Goal: Transaction & Acquisition: Download file/media

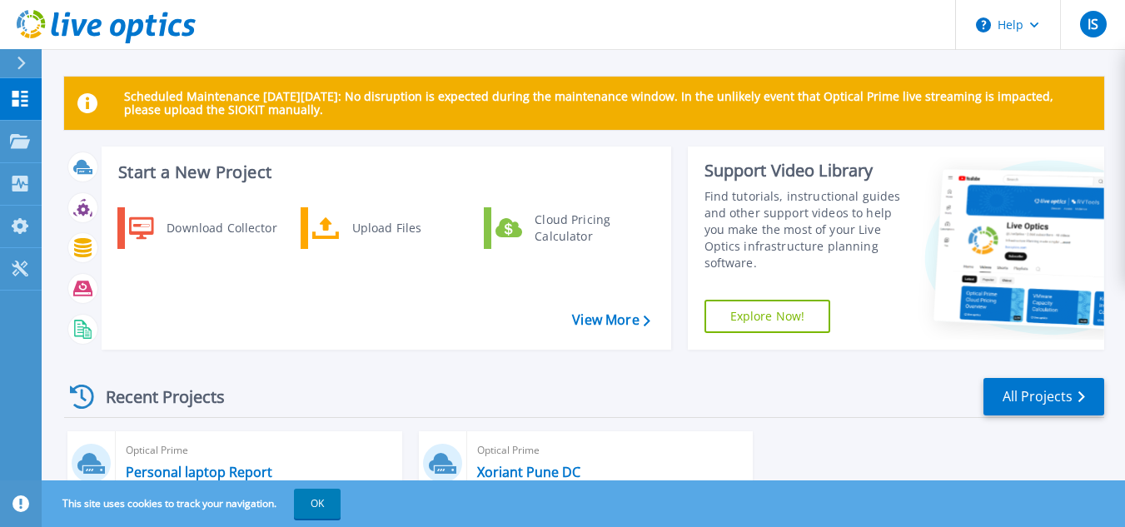
click at [19, 70] on div at bounding box center [28, 63] width 27 height 28
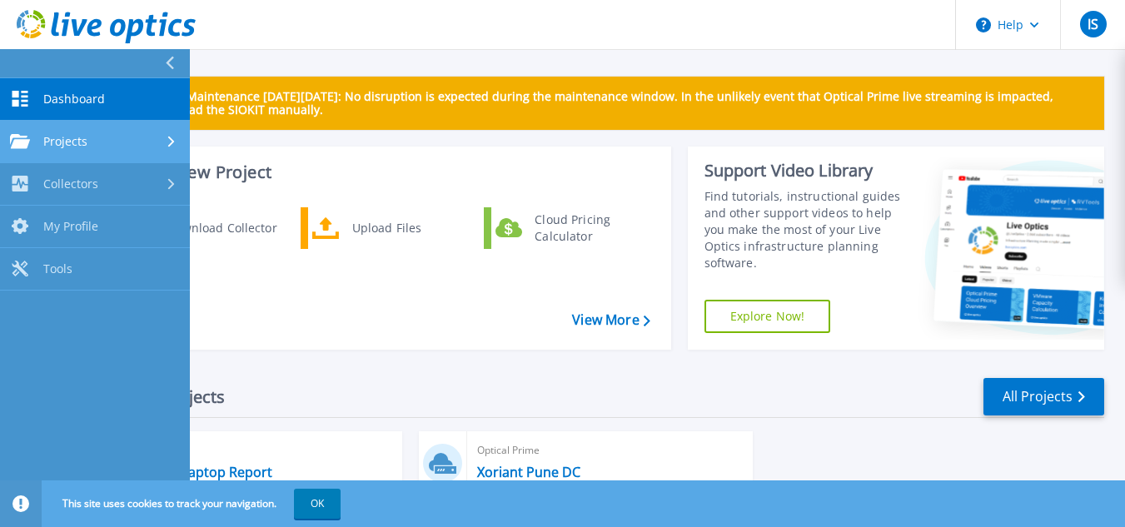
click at [126, 134] on div "Projects" at bounding box center [95, 141] width 170 height 15
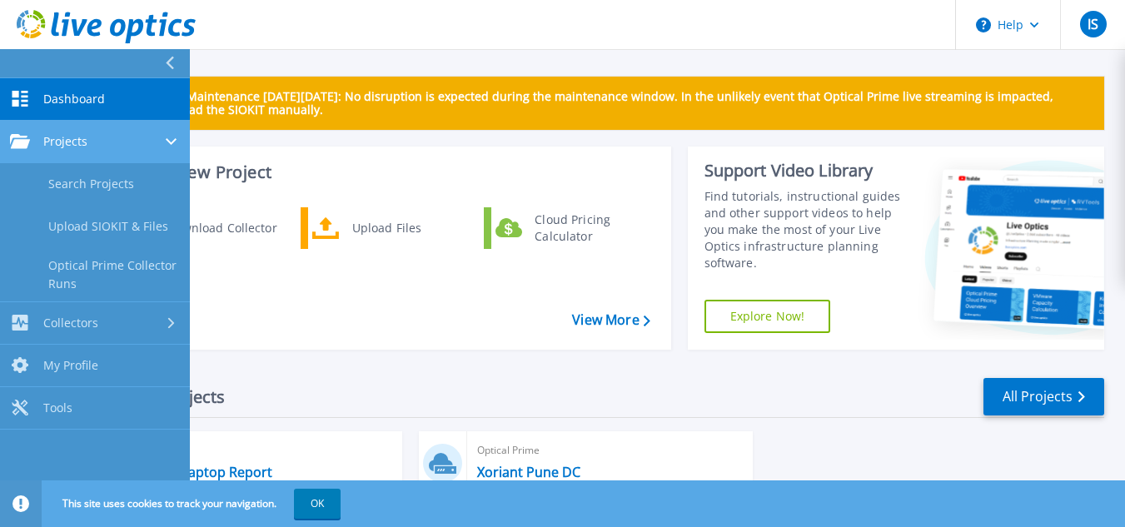
click at [149, 142] on div "Projects" at bounding box center [95, 141] width 170 height 15
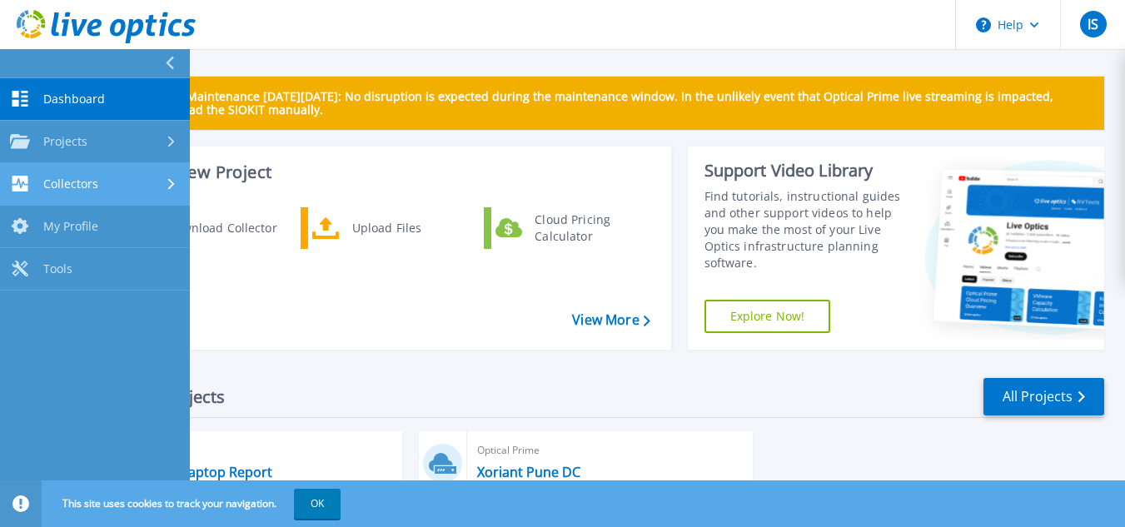
click at [132, 193] on link "Collectors Collectors" at bounding box center [95, 184] width 190 height 42
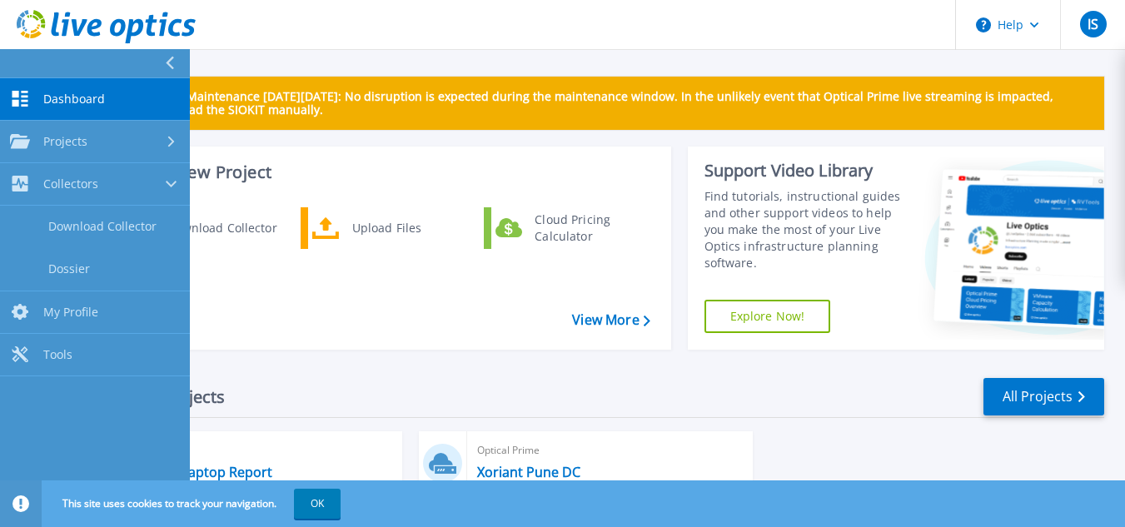
click at [167, 67] on icon at bounding box center [169, 63] width 9 height 13
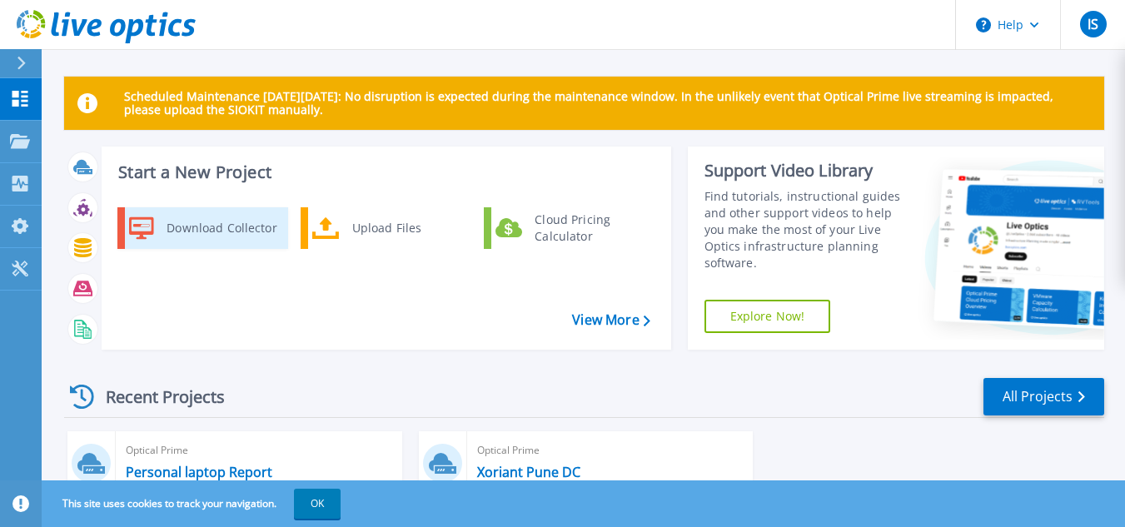
click at [211, 226] on div "Download Collector" at bounding box center [221, 227] width 126 height 33
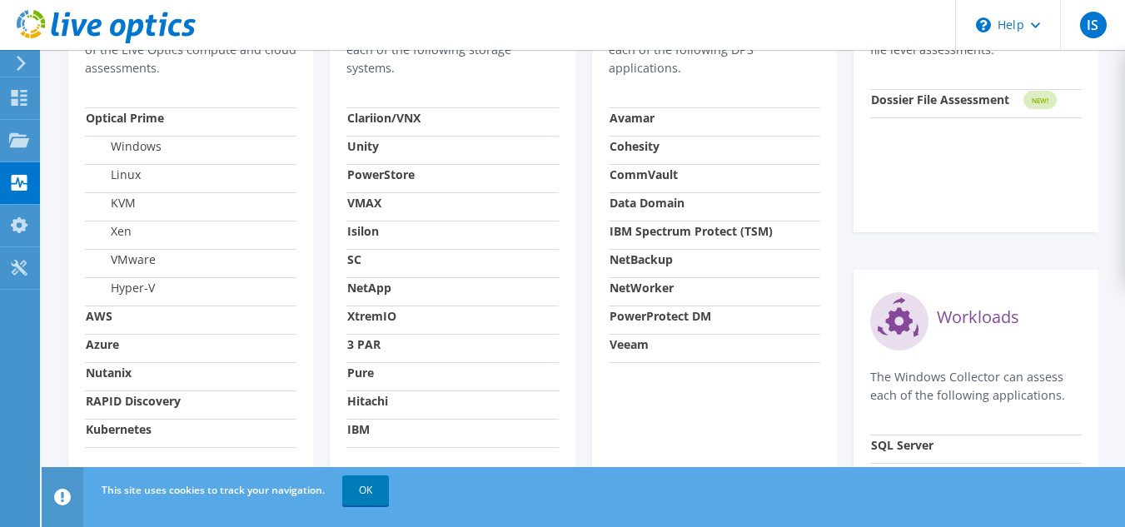
scroll to position [654, 0]
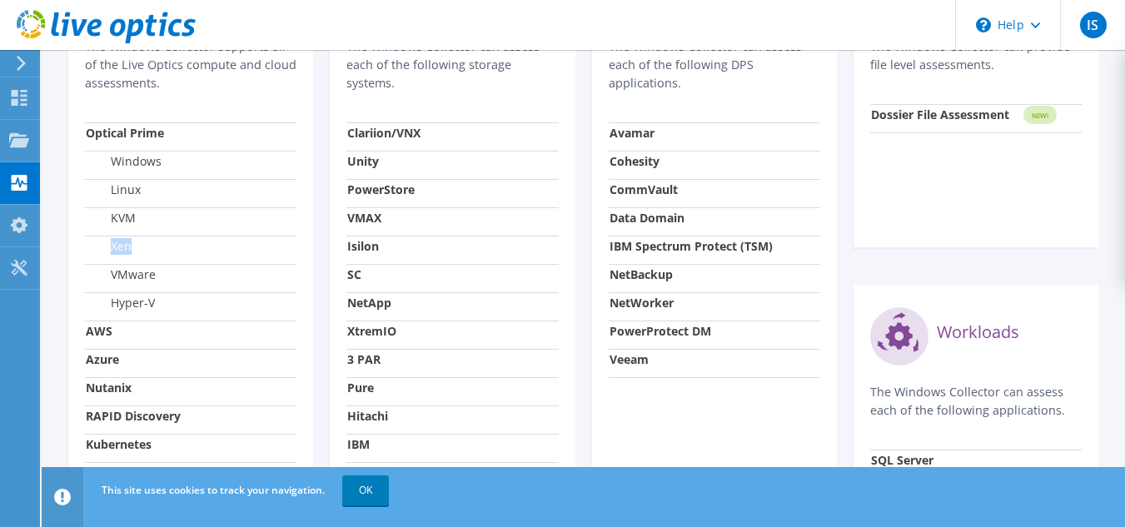
drag, startPoint x: 131, startPoint y: 249, endPoint x: 97, endPoint y: 246, distance: 33.5
click at [97, 246] on label "Xen" at bounding box center [109, 246] width 46 height 17
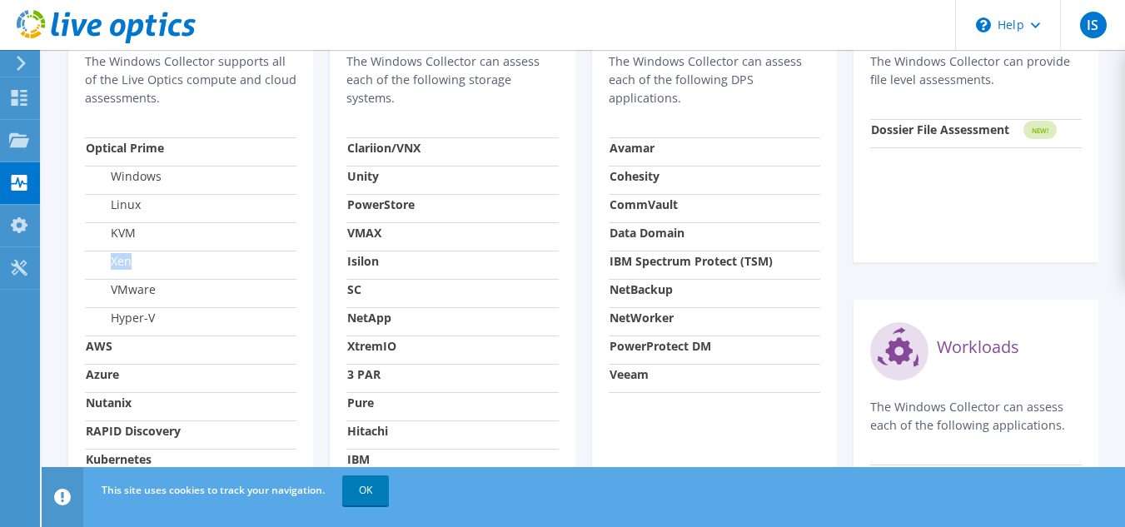
scroll to position [644, 0]
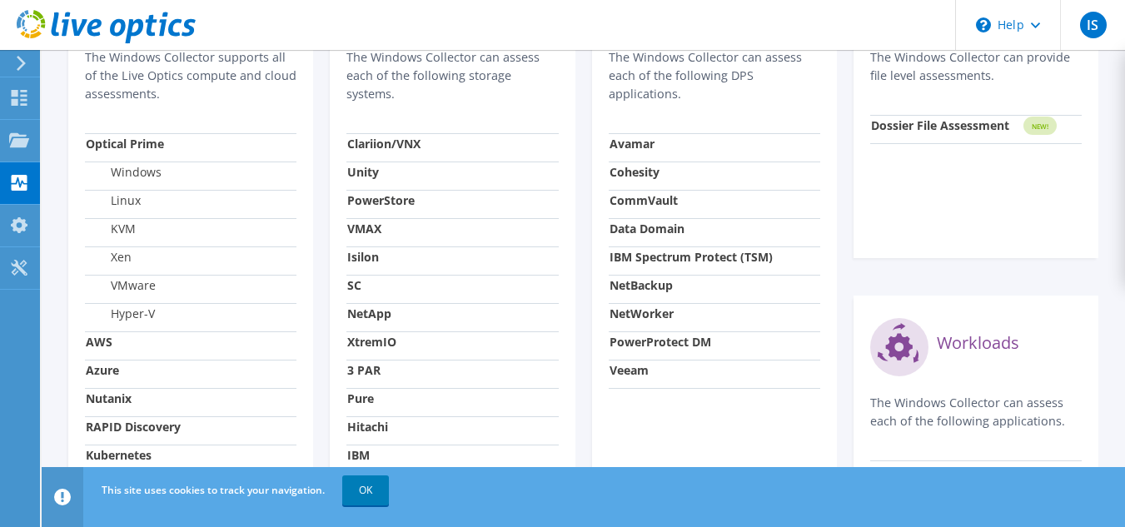
click at [147, 256] on td "Xen" at bounding box center [190, 260] width 211 height 28
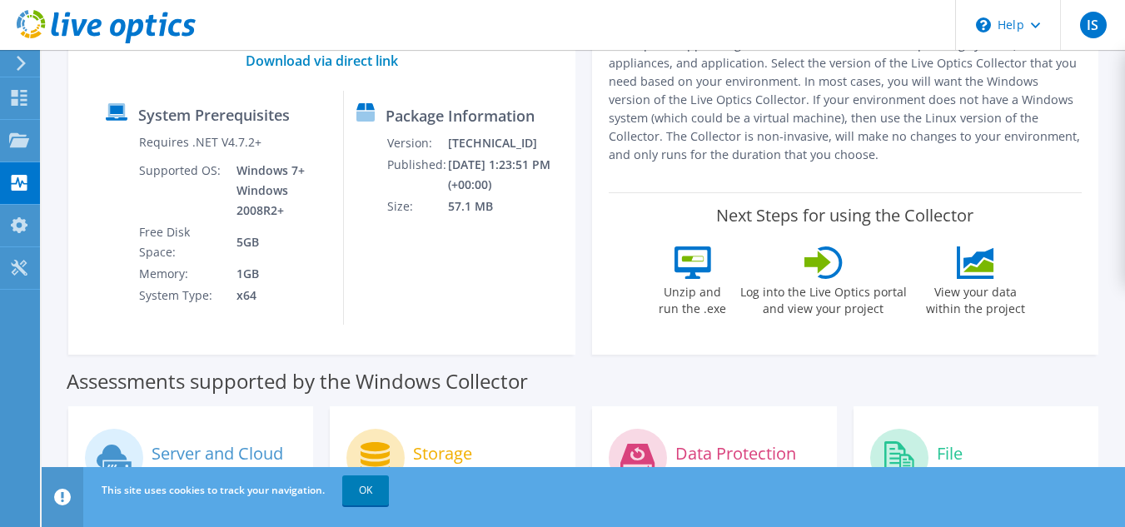
scroll to position [0, 0]
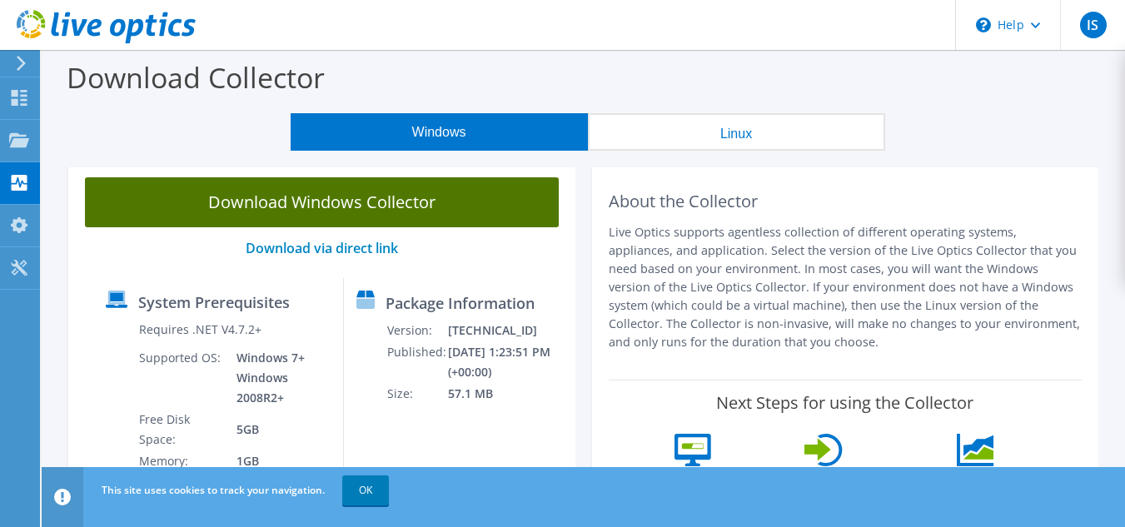
click at [341, 193] on link "Download Windows Collector" at bounding box center [322, 202] width 474 height 50
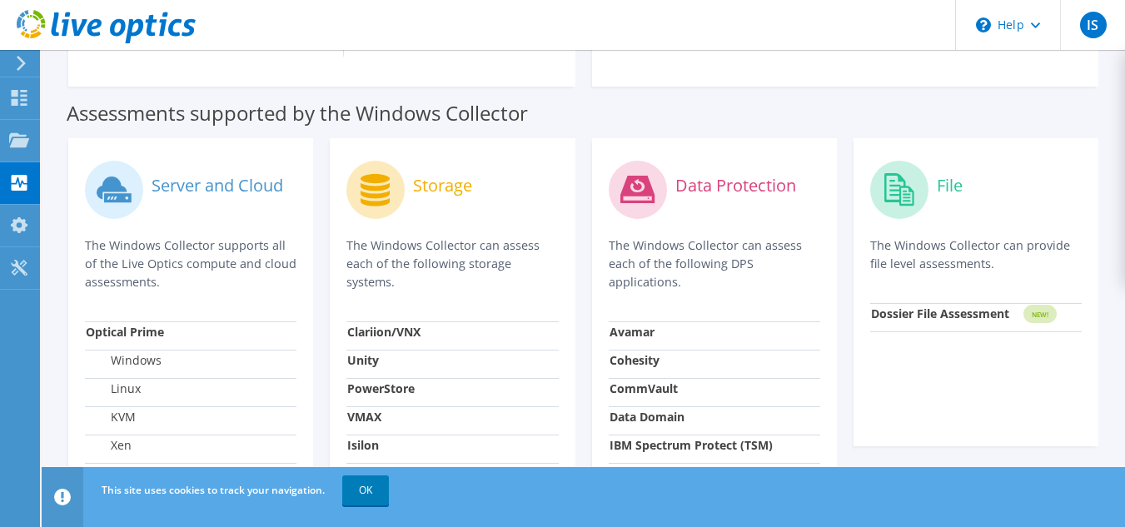
scroll to position [456, 0]
drag, startPoint x: 149, startPoint y: 248, endPoint x: 282, endPoint y: 272, distance: 135.4
click at [282, 272] on p "The Windows Collector supports all of the Live Optics compute and cloud assessm…" at bounding box center [190, 263] width 211 height 55
drag, startPoint x: 197, startPoint y: 262, endPoint x: 210, endPoint y: 294, distance: 34.0
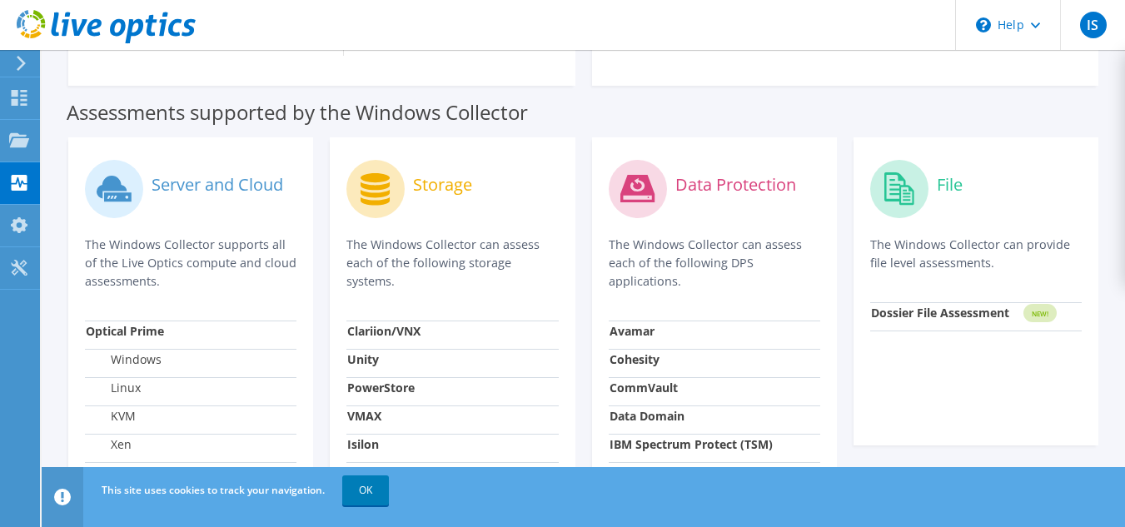
click at [210, 294] on div "Server and Cloud The Windows Collector supports all of the Live Optics compute …" at bounding box center [190, 237] width 211 height 167
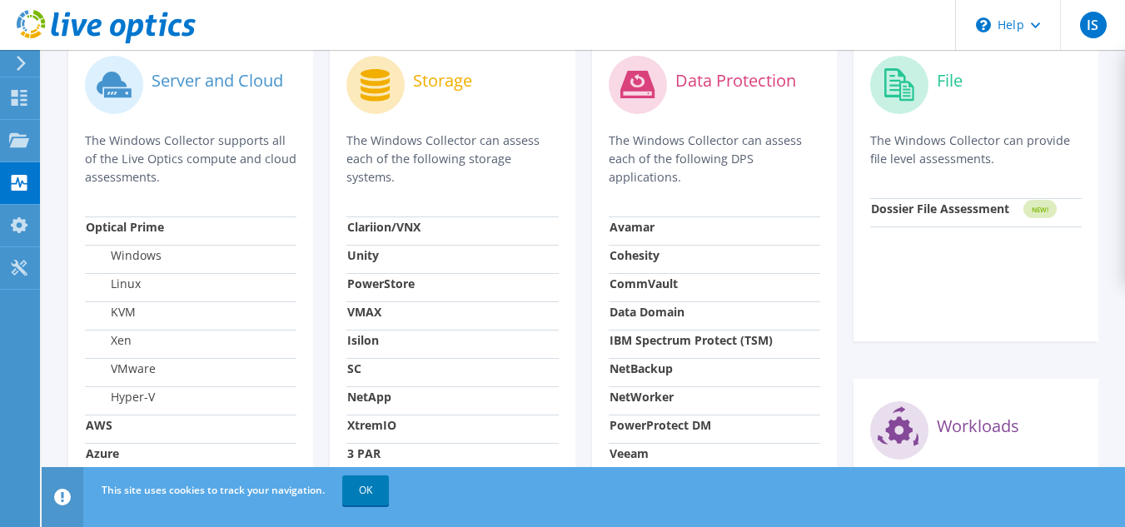
scroll to position [560, 0]
drag, startPoint x: 153, startPoint y: 157, endPoint x: 176, endPoint y: 182, distance: 33.6
click at [176, 182] on p "The Windows Collector supports all of the Live Optics compute and cloud assessm…" at bounding box center [190, 159] width 211 height 55
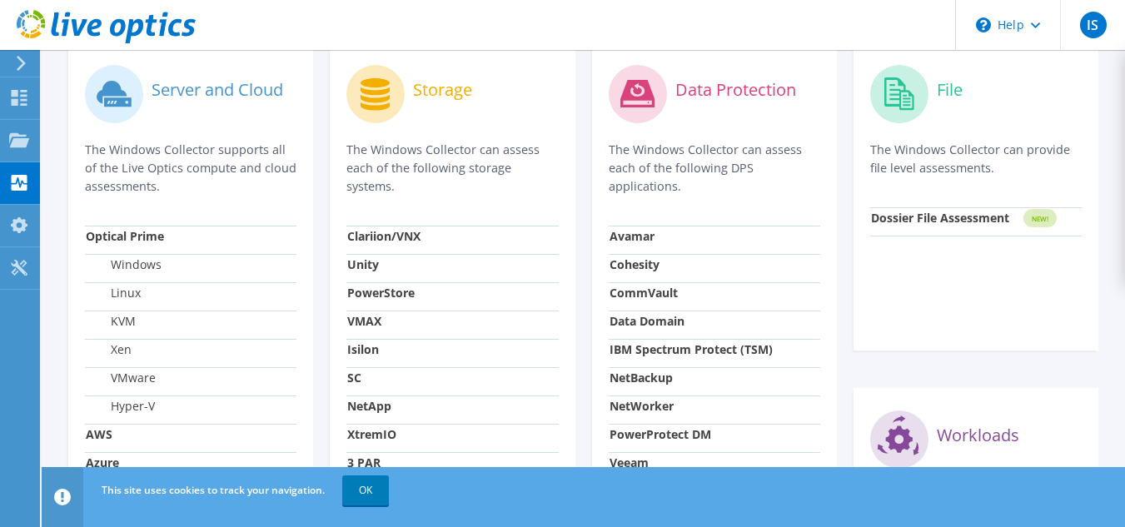
scroll to position [559, 0]
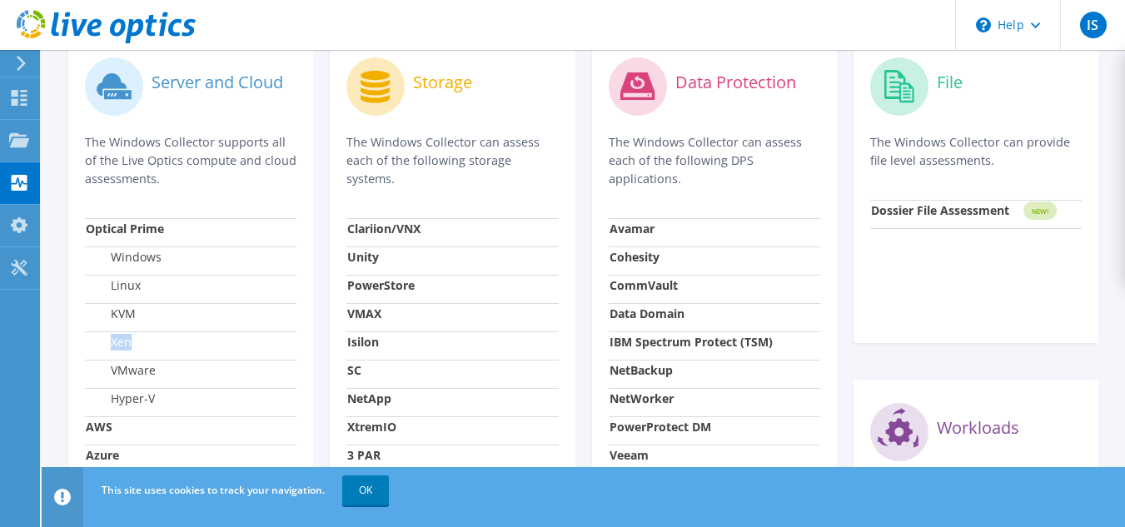
drag, startPoint x: 148, startPoint y: 350, endPoint x: 102, endPoint y: 343, distance: 46.3
click at [102, 343] on td "Xen" at bounding box center [190, 345] width 211 height 28
click at [102, 343] on label "Xen" at bounding box center [109, 342] width 46 height 17
drag, startPoint x: 102, startPoint y: 343, endPoint x: 169, endPoint y: 350, distance: 66.9
click at [169, 350] on td "Xen" at bounding box center [190, 345] width 211 height 28
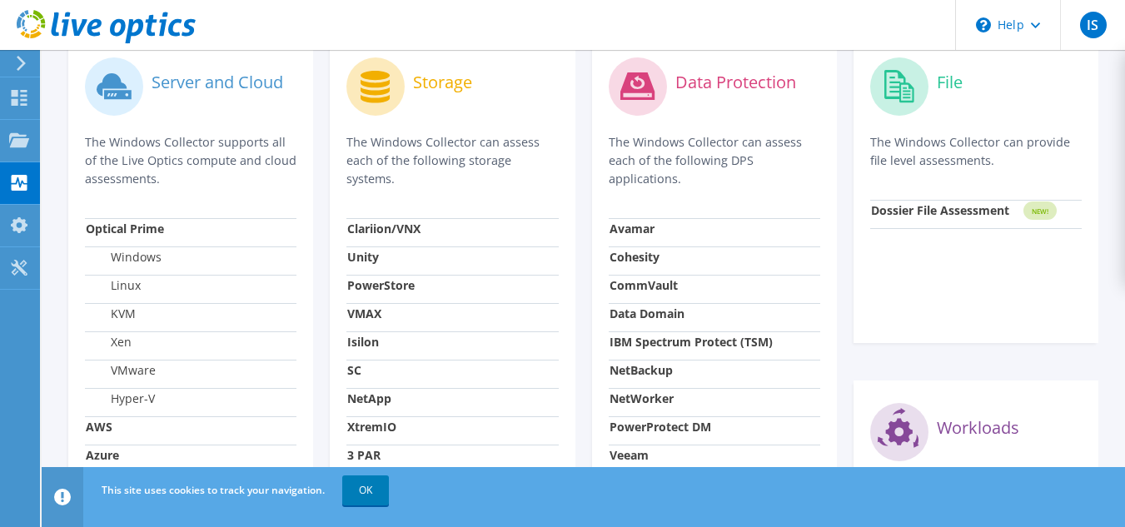
click at [169, 350] on td "Xen" at bounding box center [190, 345] width 211 height 28
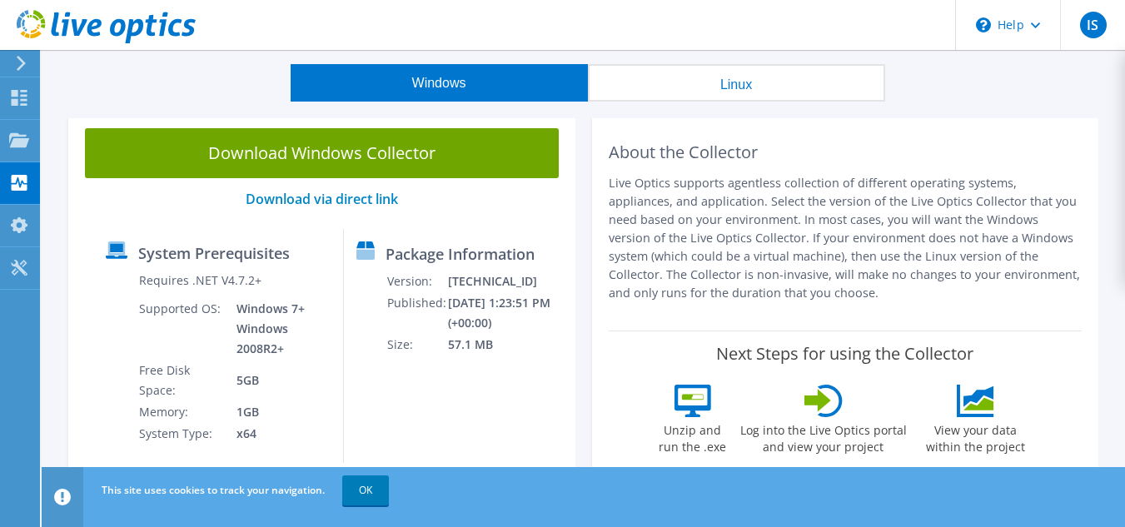
scroll to position [0, 0]
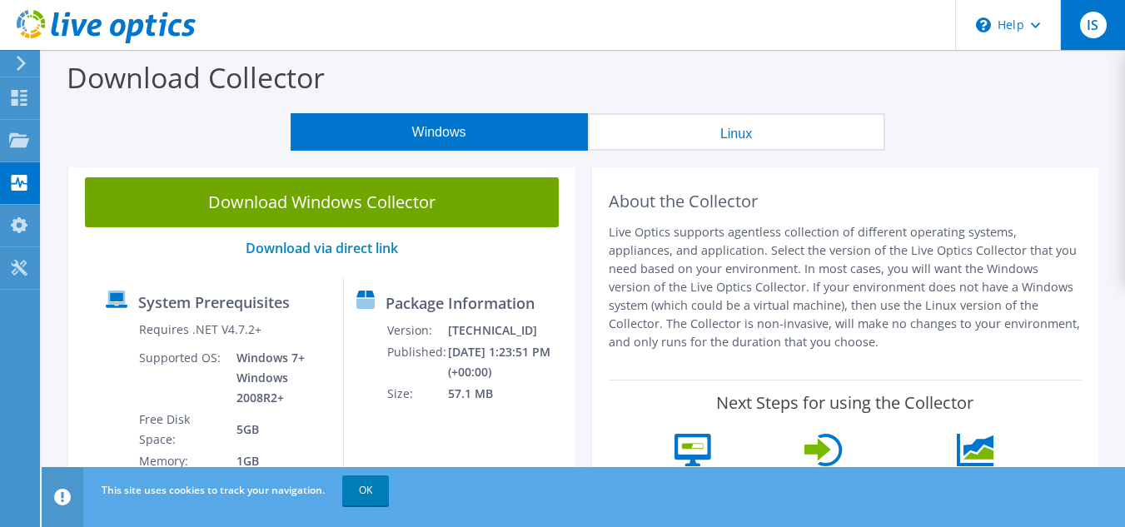
click at [1091, 29] on span "IS" at bounding box center [1093, 25] width 27 height 27
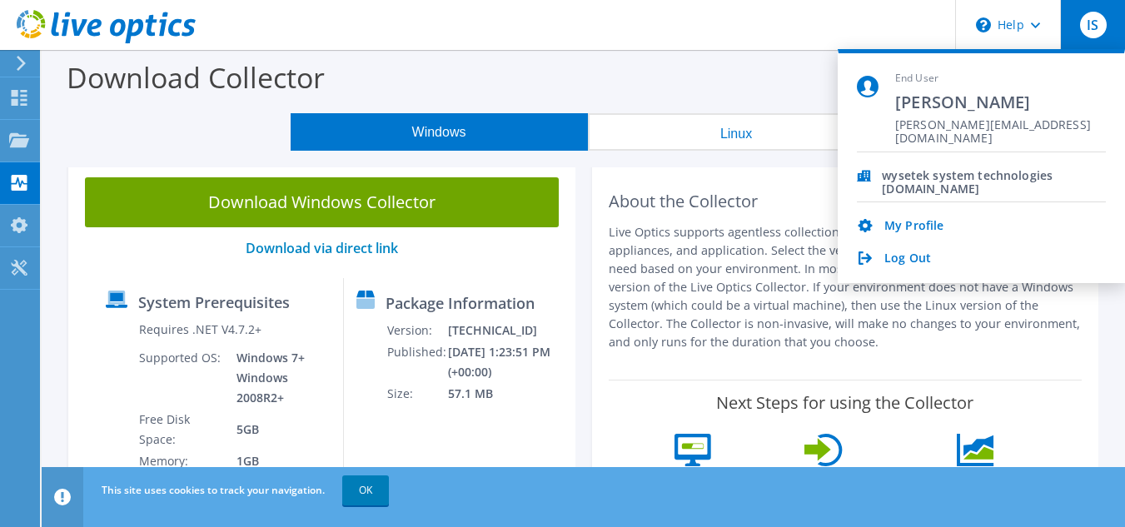
click at [755, 68] on div "Download Collector" at bounding box center [583, 81] width 1067 height 63
